Goal: Task Accomplishment & Management: Manage account settings

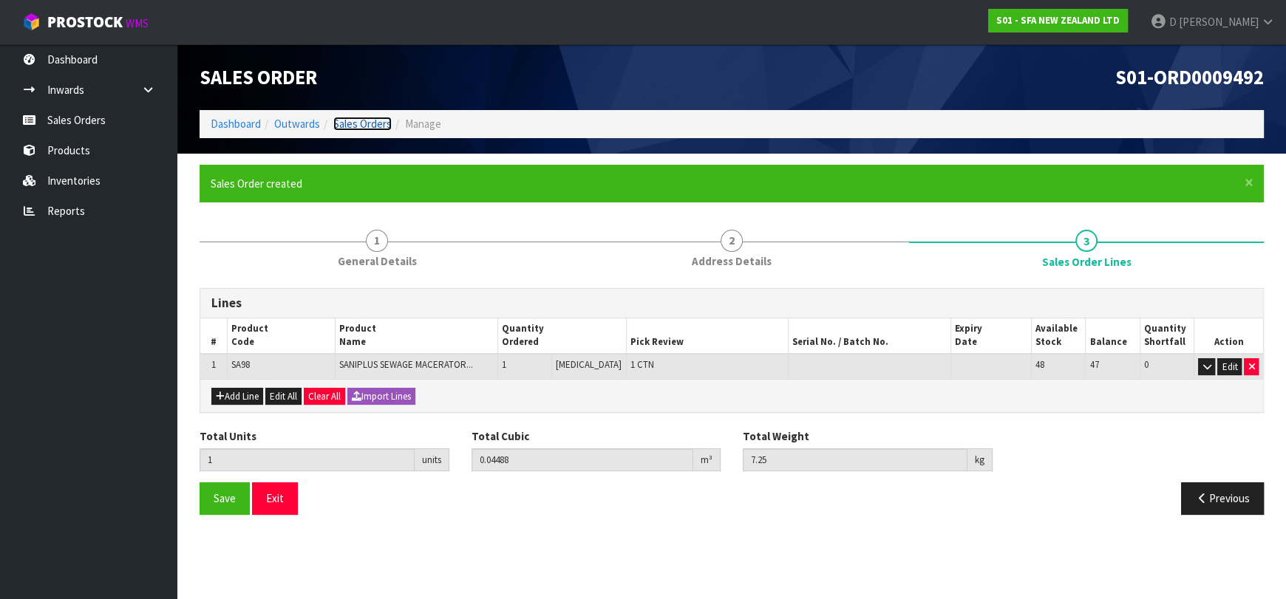
click at [365, 127] on link "Sales Orders" at bounding box center [362, 124] width 58 height 14
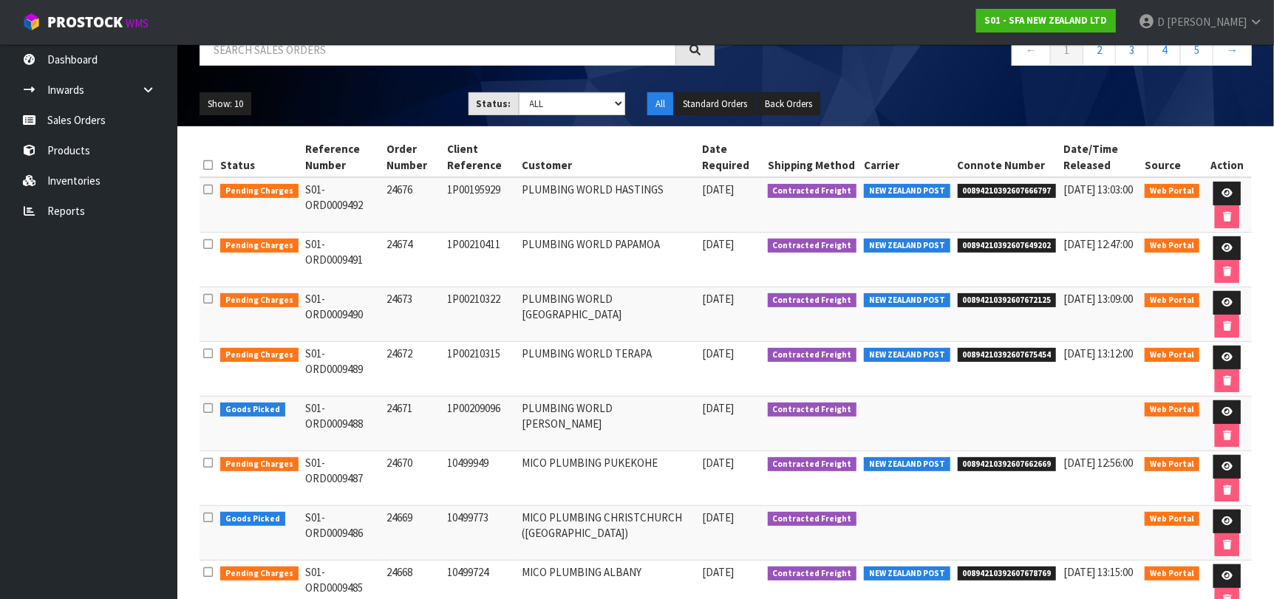
scroll to position [318, 0]
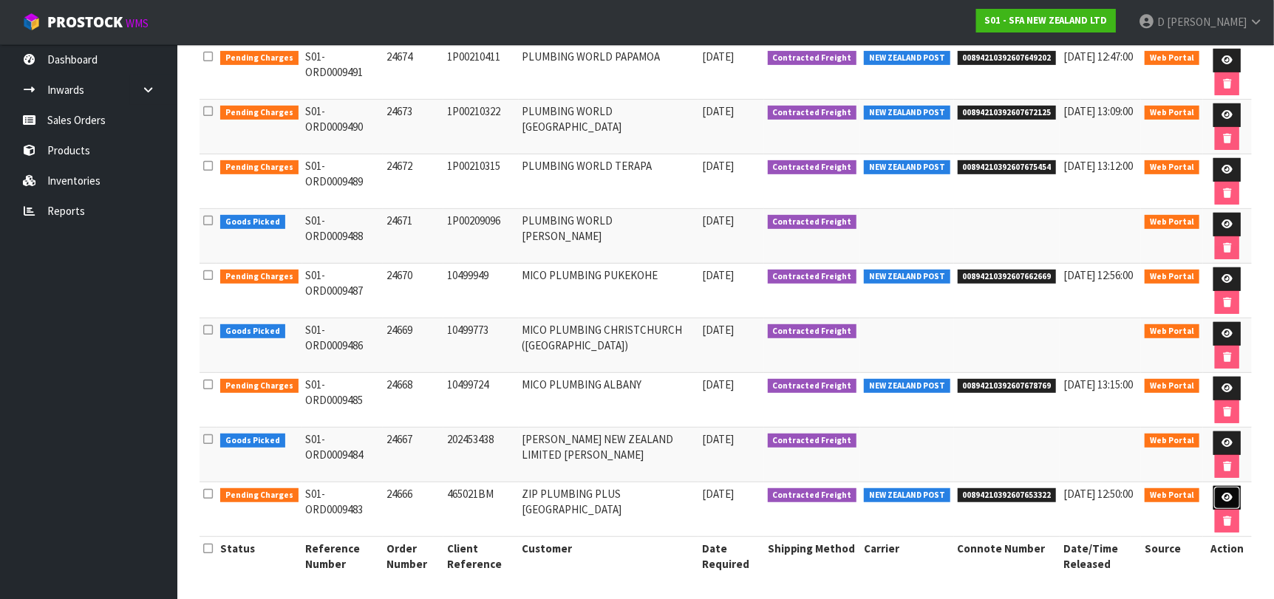
click at [1222, 493] on icon at bounding box center [1227, 498] width 11 height 10
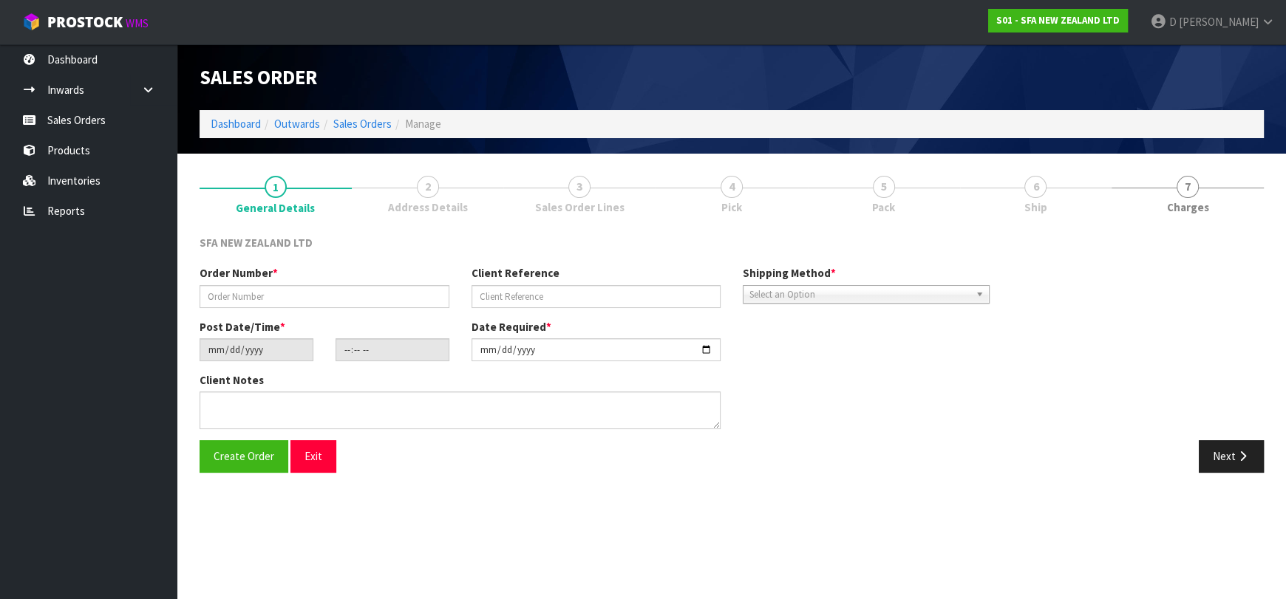
type input "24666"
type input "465021BM"
type input "[DATE]"
type input "10:21:00.000"
type input "[DATE]"
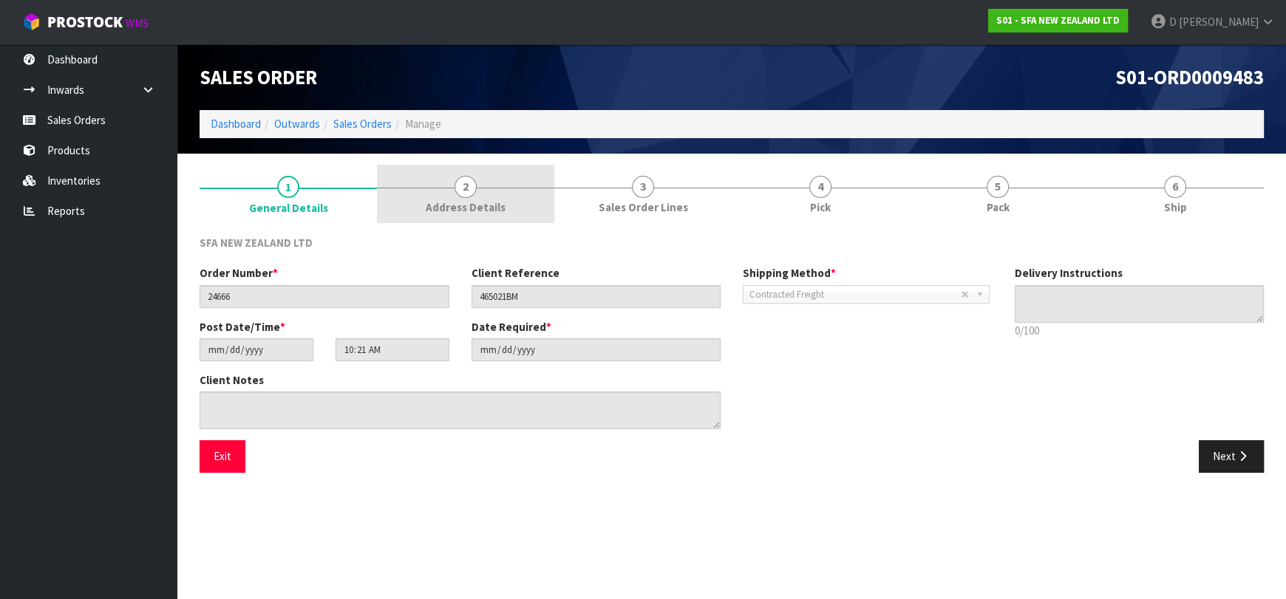
click at [454, 201] on span "Address Details" at bounding box center [466, 208] width 80 height 16
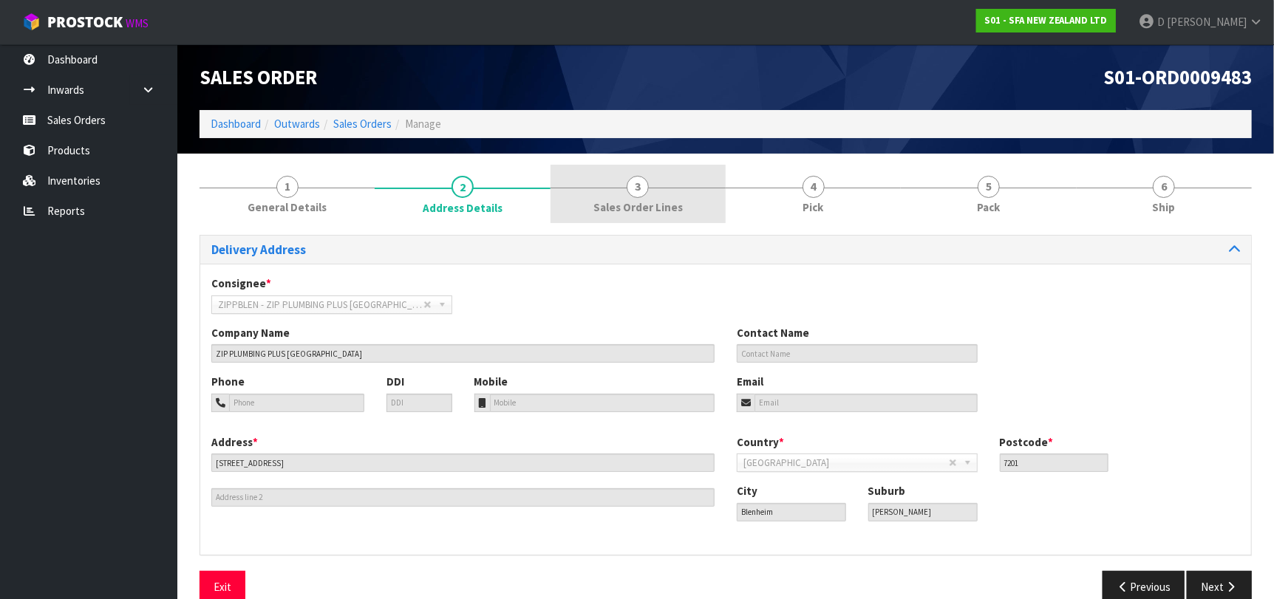
click at [650, 214] on span "Sales Order Lines" at bounding box center [638, 208] width 89 height 16
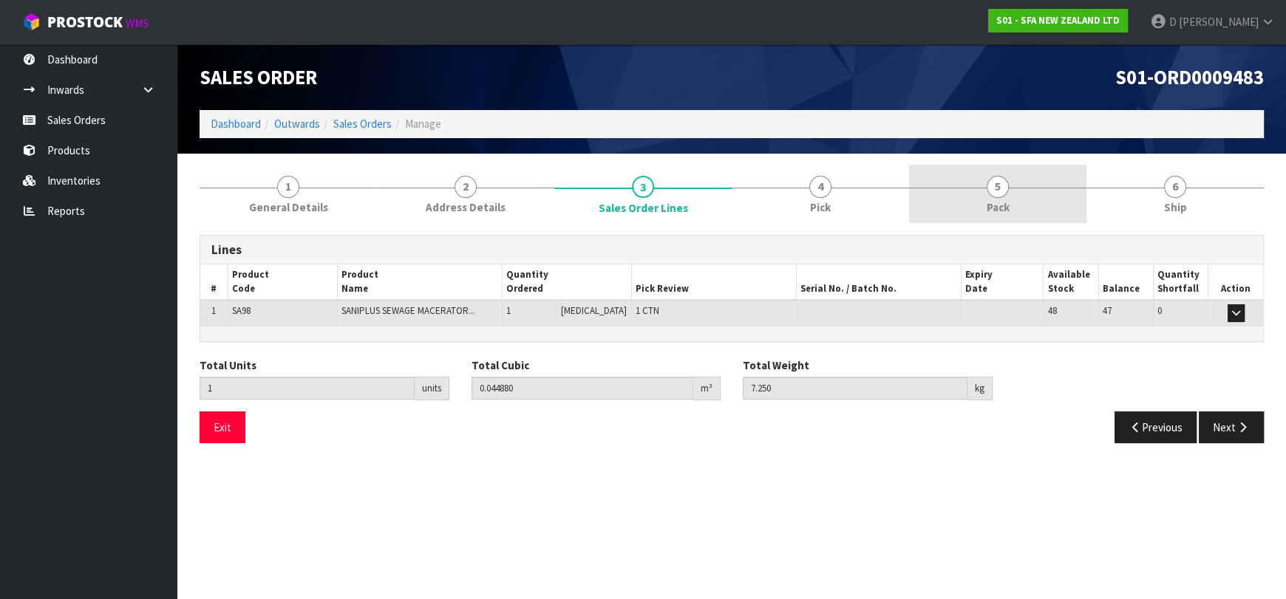
click at [981, 183] on link "5 Pack" at bounding box center [997, 194] width 177 height 58
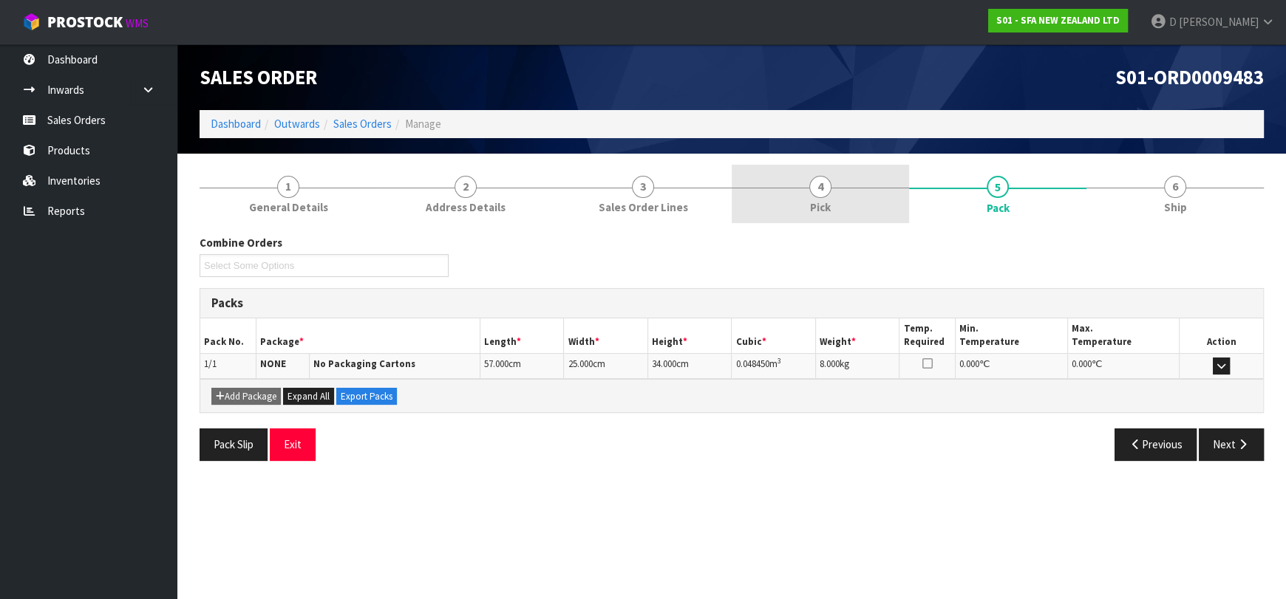
click at [846, 170] on link "4 Pick" at bounding box center [820, 194] width 177 height 58
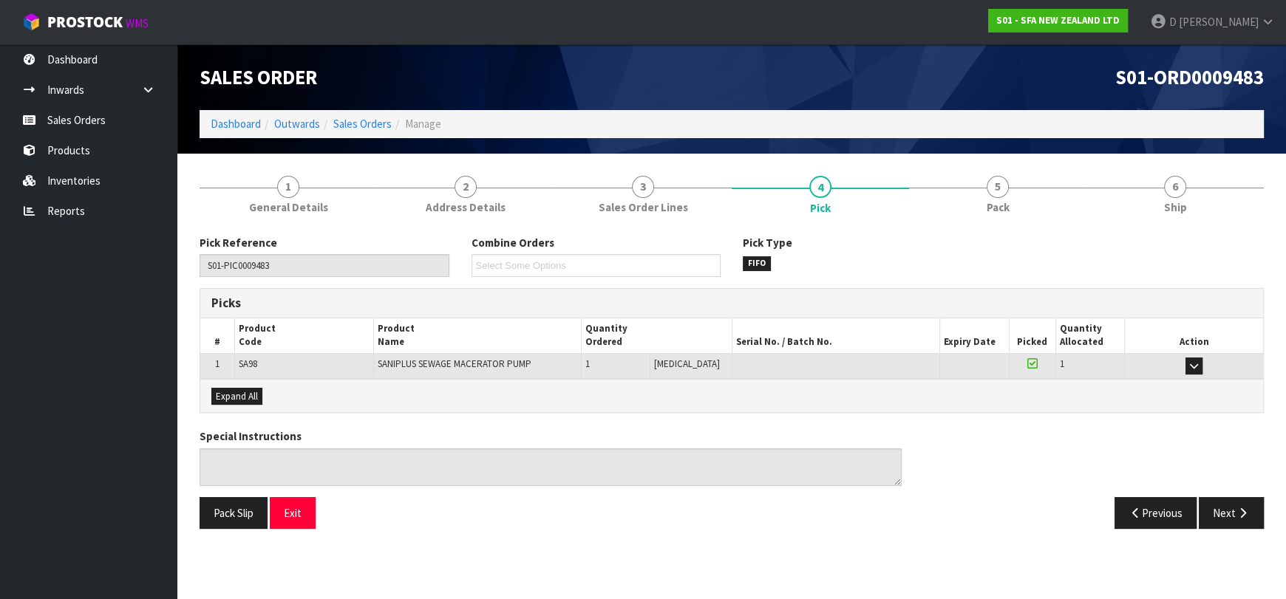
click at [1224, 242] on div "Pick Reference S01-PIC0009483 Combine Orders S01-ORD0009480 S01-ORD0009481 S01-…" at bounding box center [731, 261] width 1087 height 53
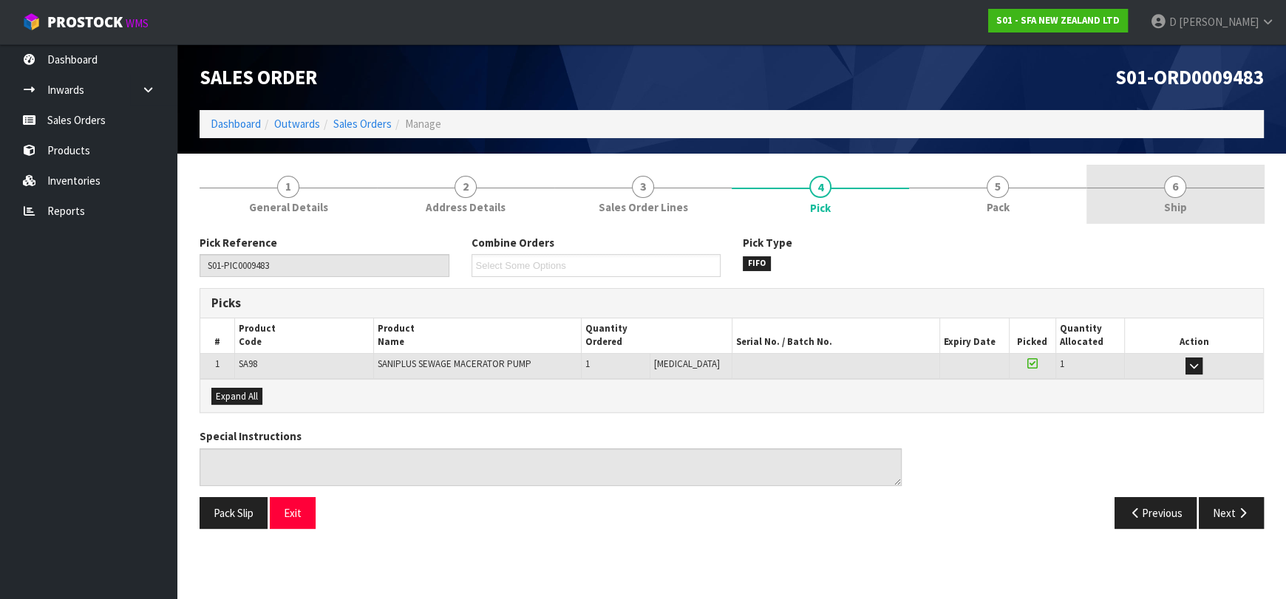
click at [1213, 212] on link "6 Ship" at bounding box center [1175, 194] width 177 height 58
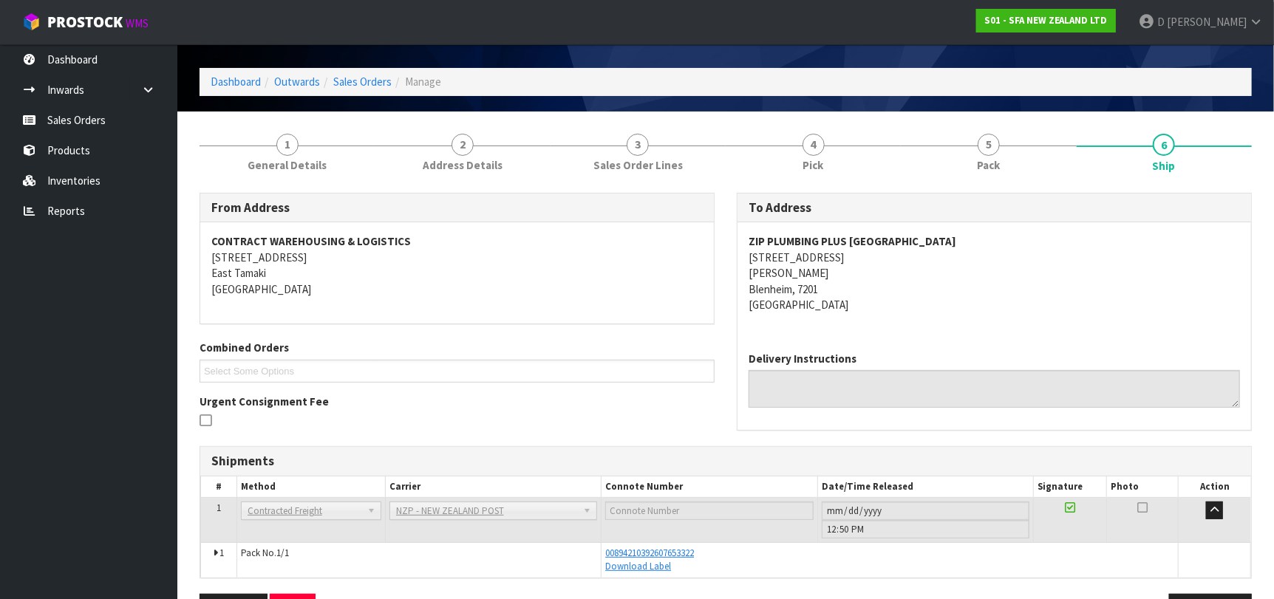
scroll to position [73, 0]
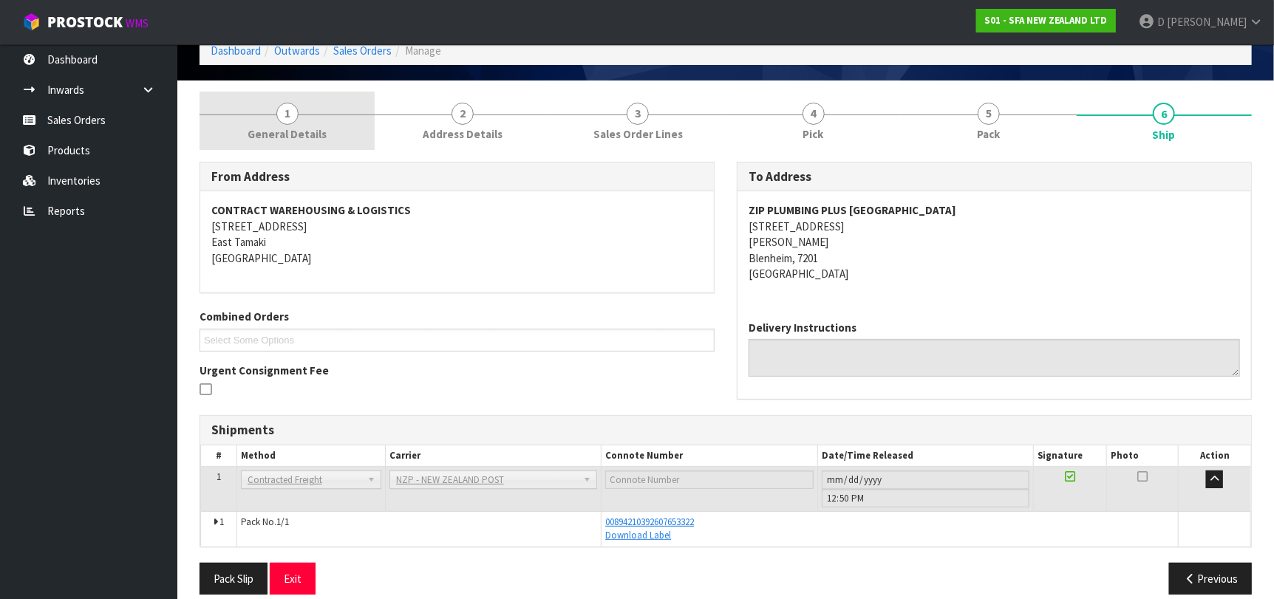
click at [274, 97] on link "1 General Details" at bounding box center [287, 121] width 175 height 58
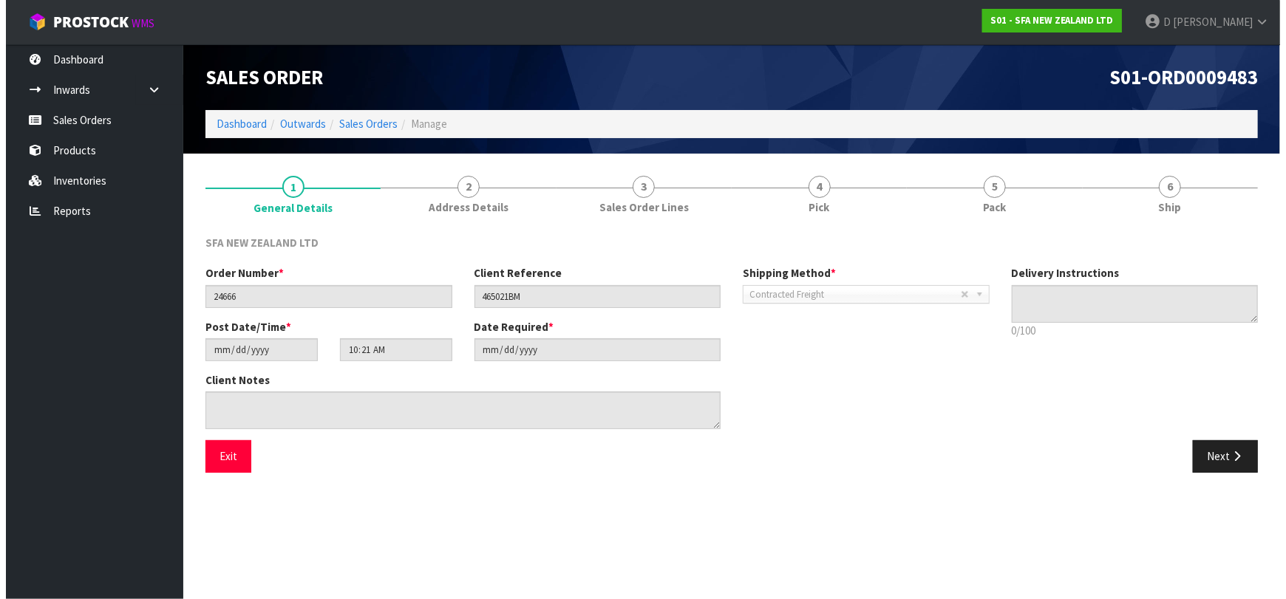
scroll to position [0, 0]
